Goal: Contribute content

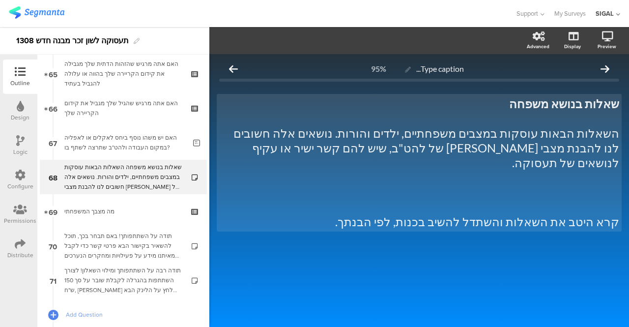
scroll to position [2284, 0]
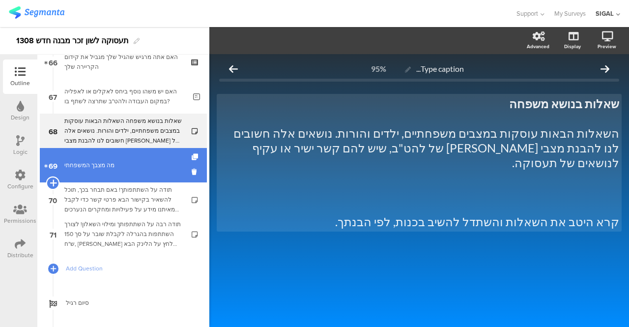
click at [52, 183] on icon at bounding box center [53, 182] width 6 height 9
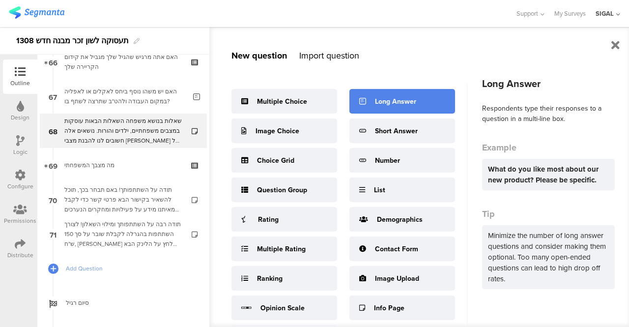
click at [385, 109] on div "Long Answer" at bounding box center [402, 101] width 106 height 25
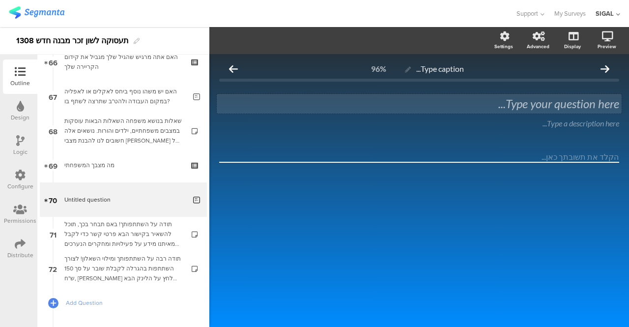
click at [471, 95] on div "Type your question here..." at bounding box center [419, 104] width 405 height 20
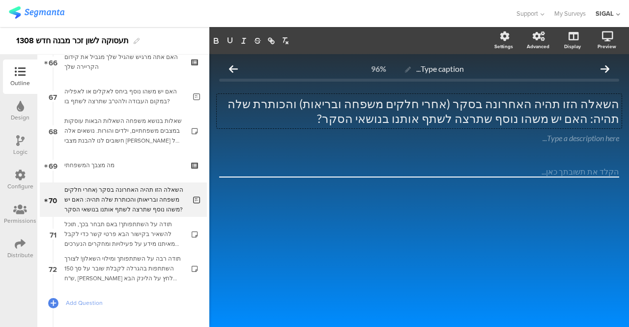
click at [375, 245] on div "Type caption... 96% השאלה הזו תהיה האחרונה בסקר (אחרי חלקים משפחה ובריאות) והכו…" at bounding box center [418, 190] width 419 height 273
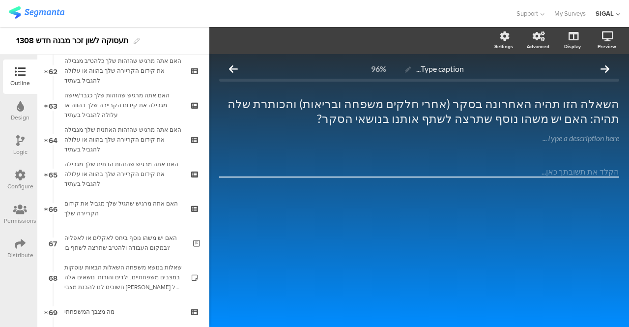
scroll to position [2145, 0]
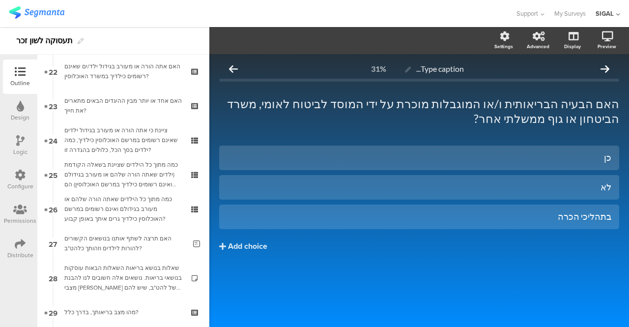
scroll to position [766, 0]
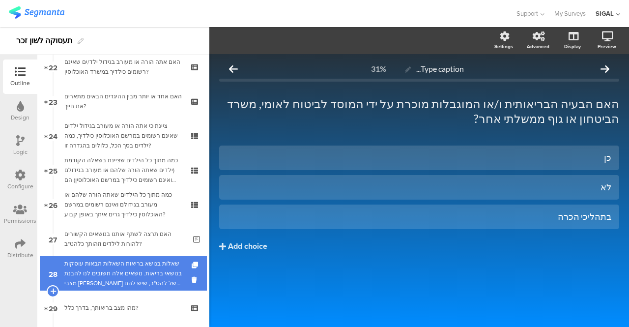
click at [139, 285] on div "שאלות בנושא בריאות השאלות הבאות עוסקות בנושאי בריאות. נושאים אלה חשובים לנו להב…" at bounding box center [122, 272] width 117 height 29
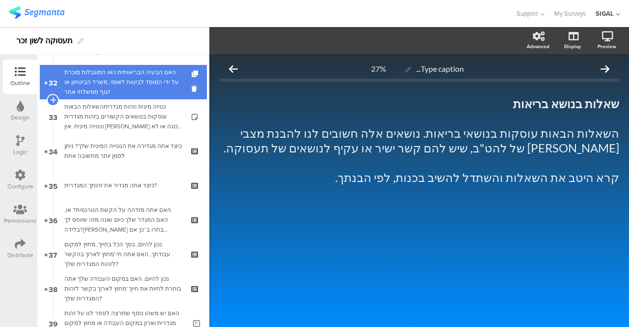
scroll to position [1100, 0]
